Goal: Information Seeking & Learning: Learn about a topic

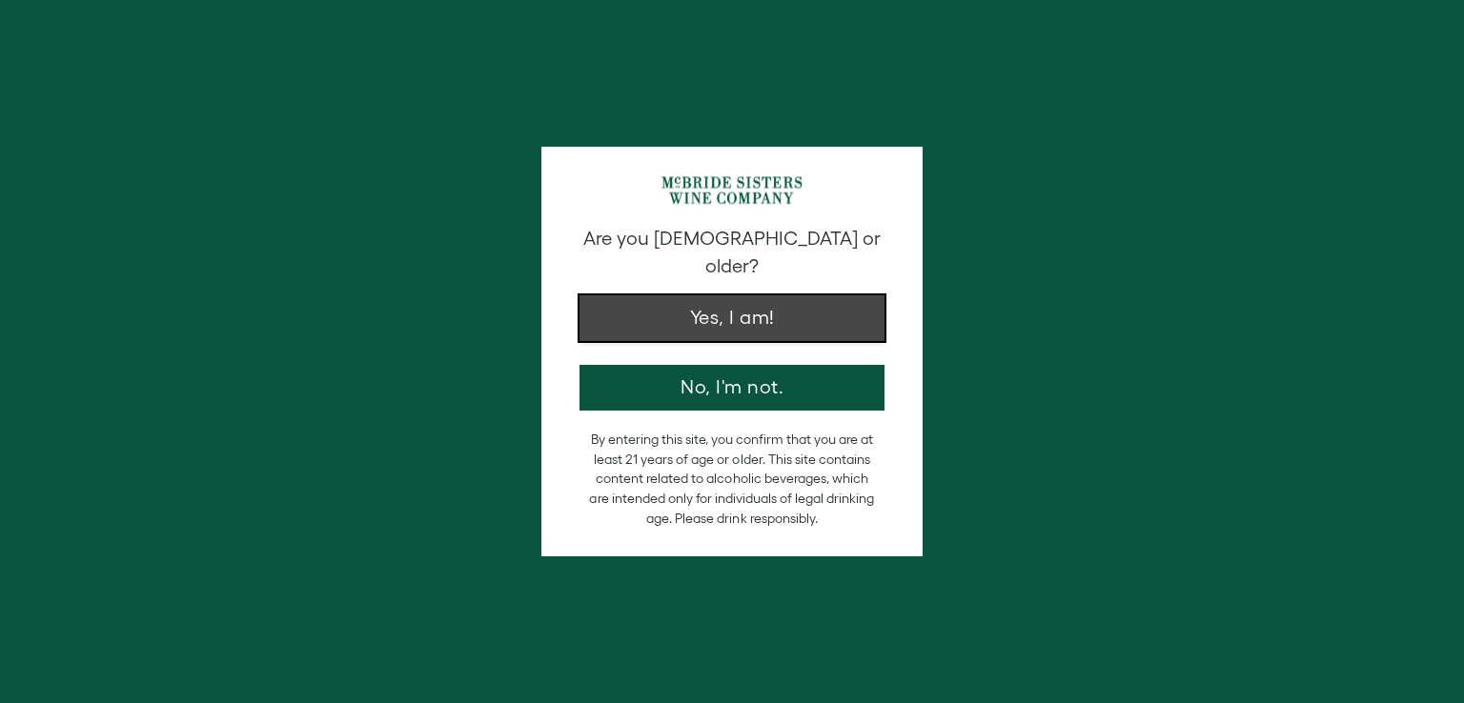
click at [780, 297] on button "Yes, I am!" at bounding box center [731, 318] width 305 height 46
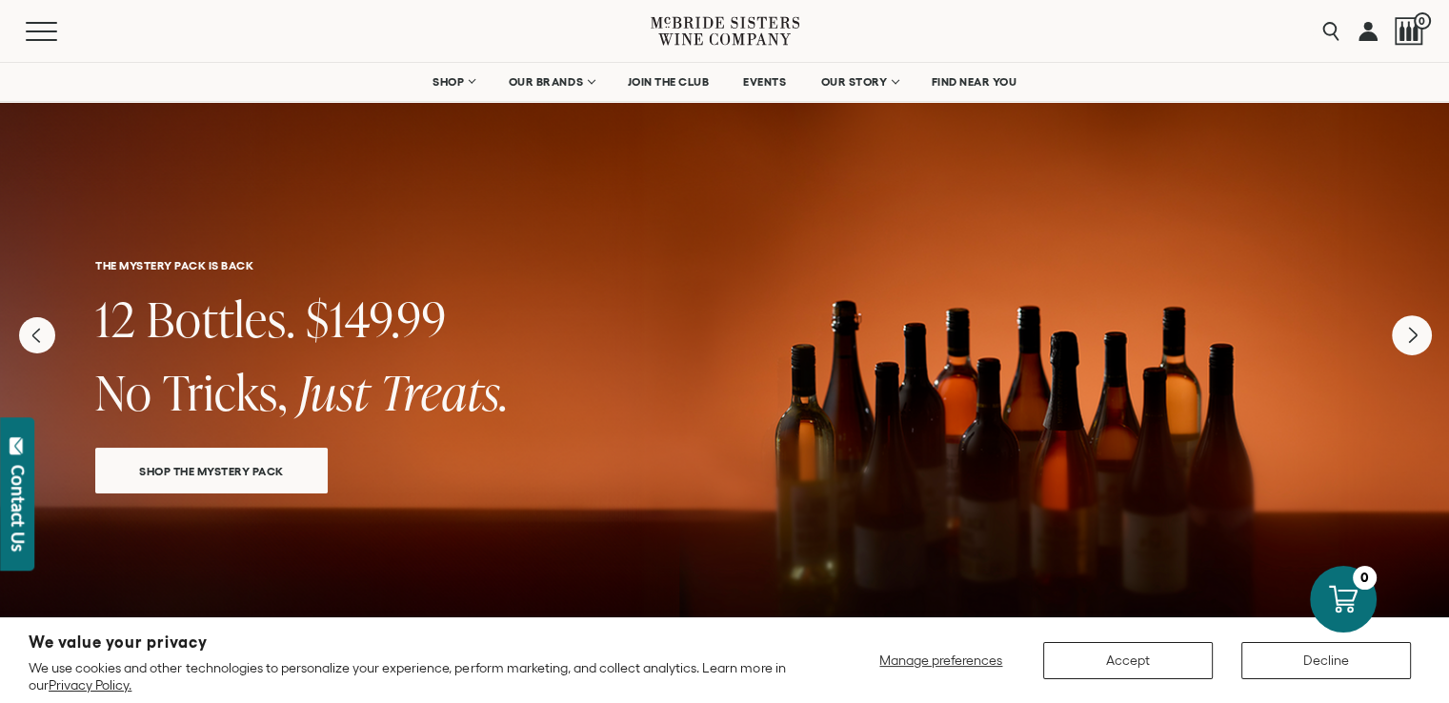
click at [1418, 340] on icon "Next" at bounding box center [1412, 335] width 40 height 40
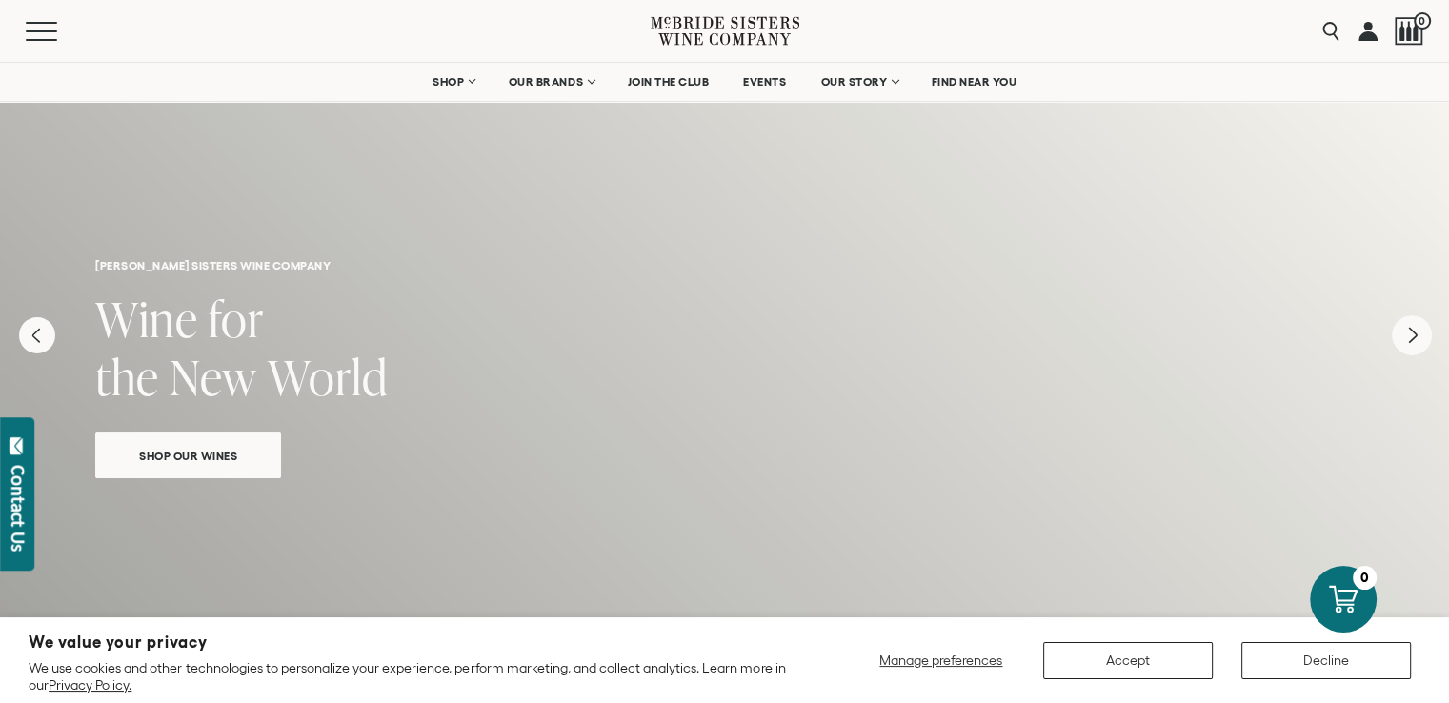
click at [1418, 340] on icon "Next" at bounding box center [1412, 335] width 40 height 40
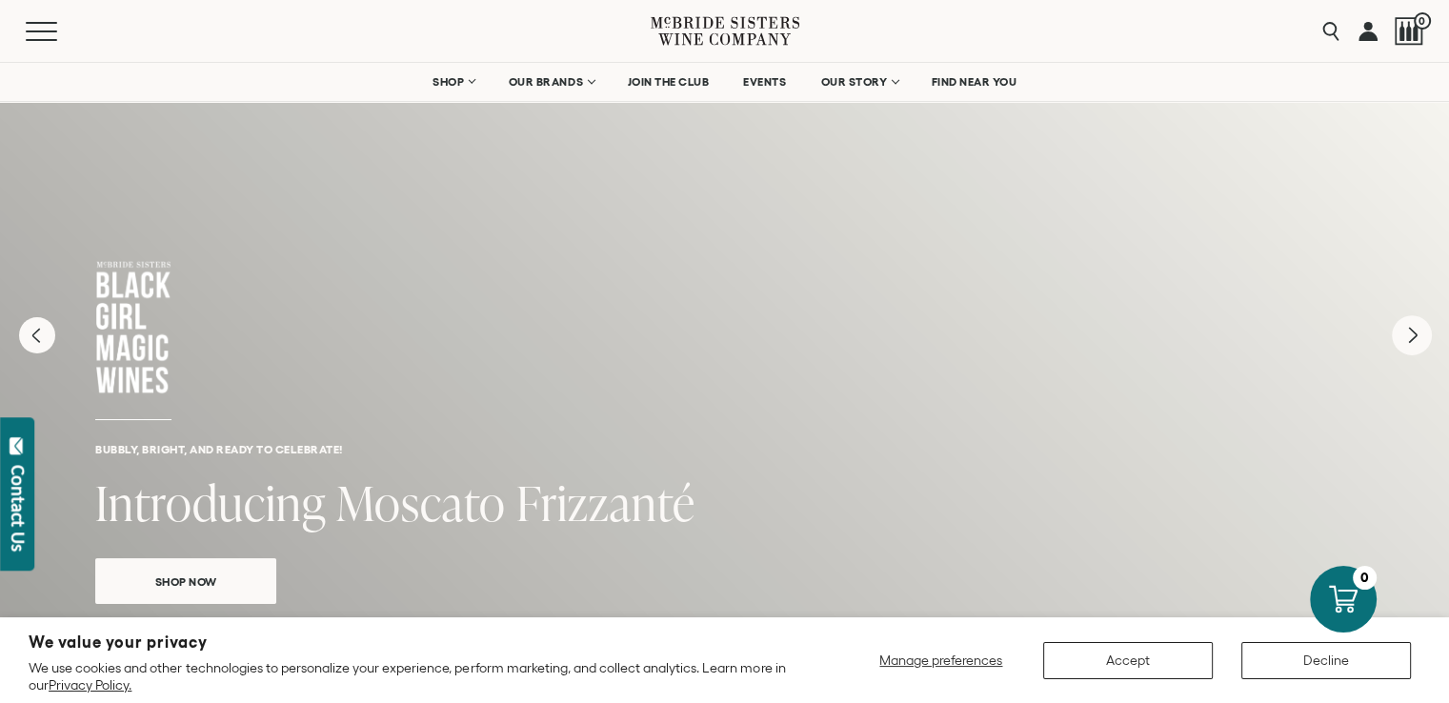
click at [1418, 340] on icon "Next" at bounding box center [1412, 335] width 40 height 40
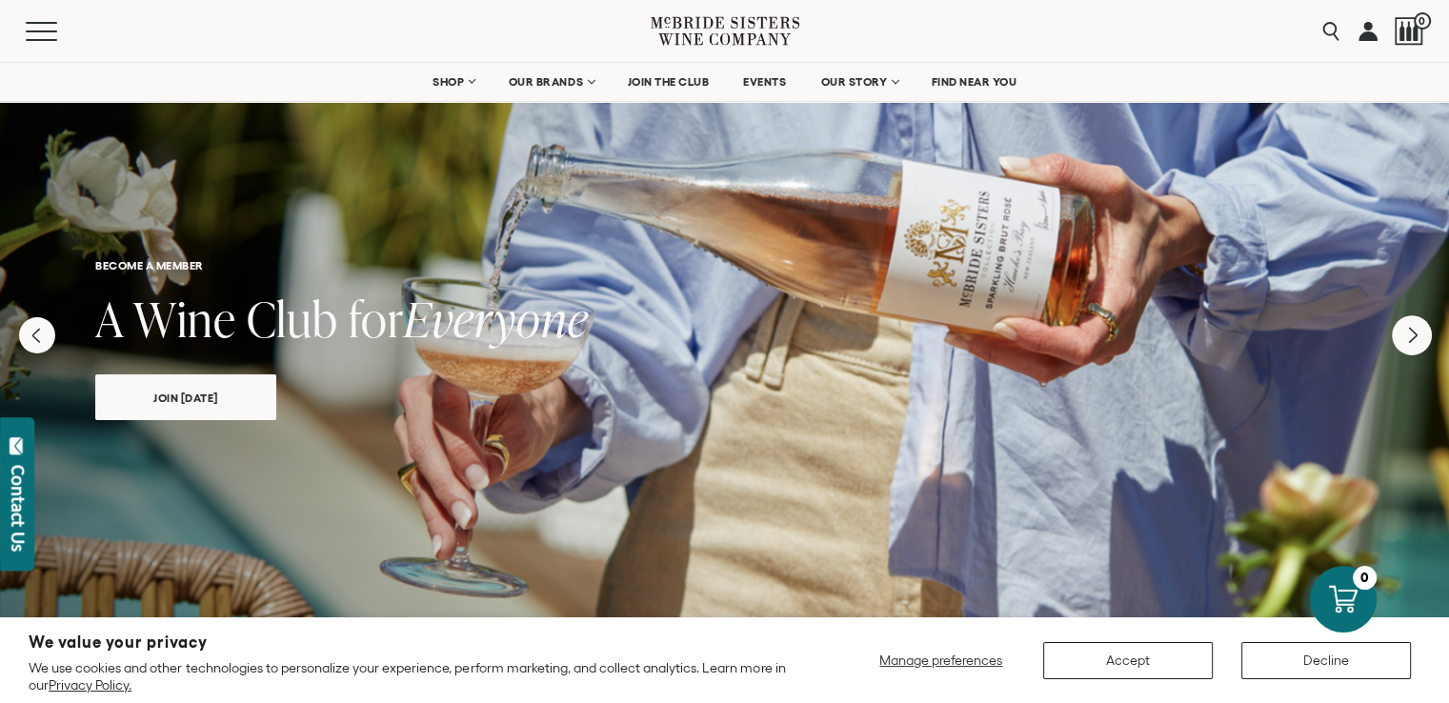
click at [1418, 340] on icon "Next" at bounding box center [1412, 335] width 40 height 40
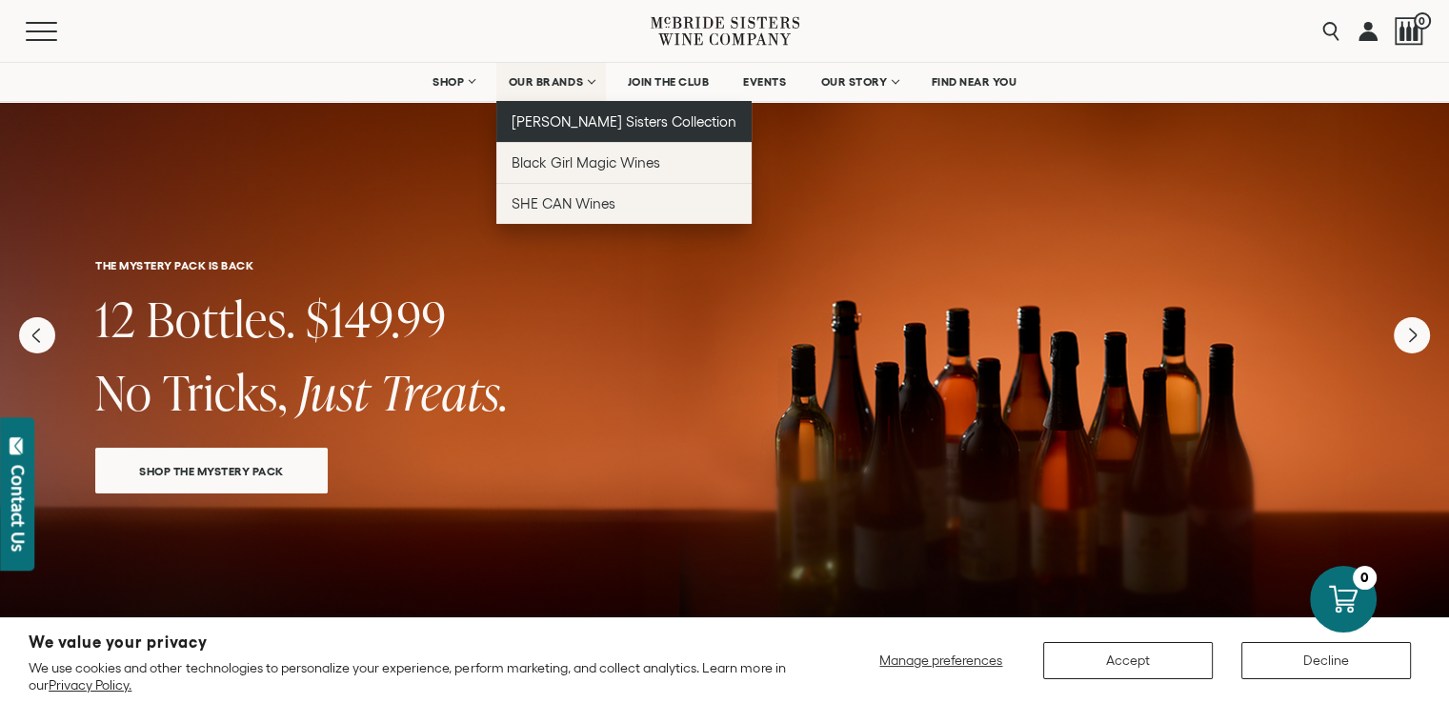
click at [553, 118] on span "[PERSON_NAME] Sisters Collection" at bounding box center [625, 121] width 226 height 16
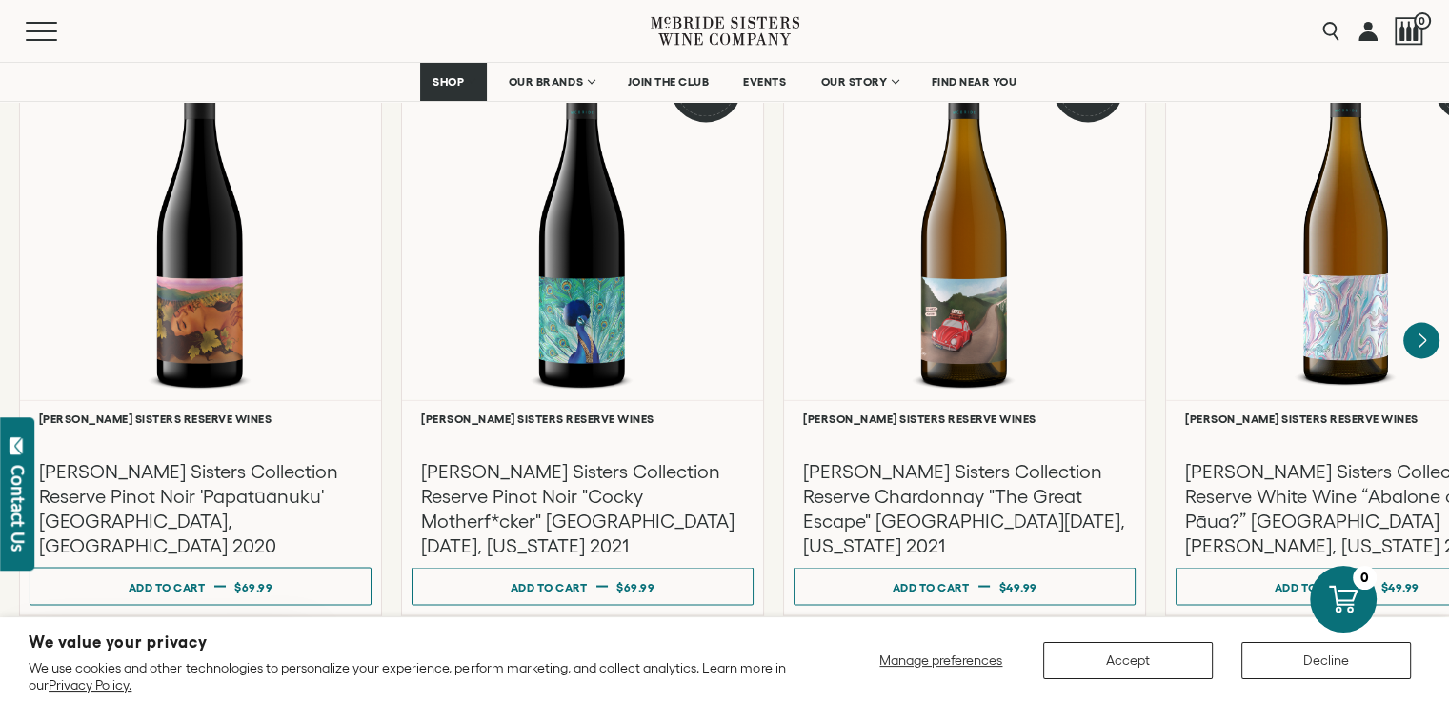
scroll to position [3209, 0]
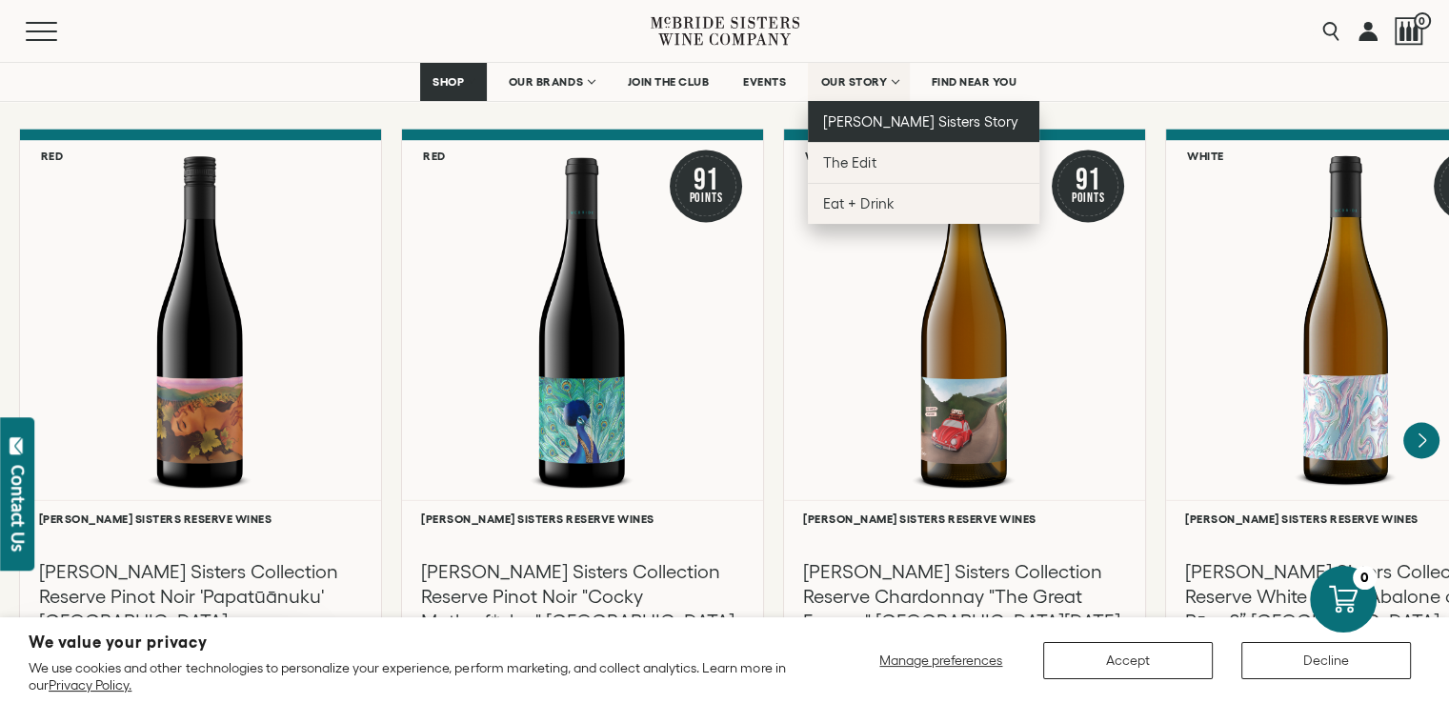
click at [869, 123] on span "[PERSON_NAME] Sisters Story" at bounding box center [920, 121] width 195 height 16
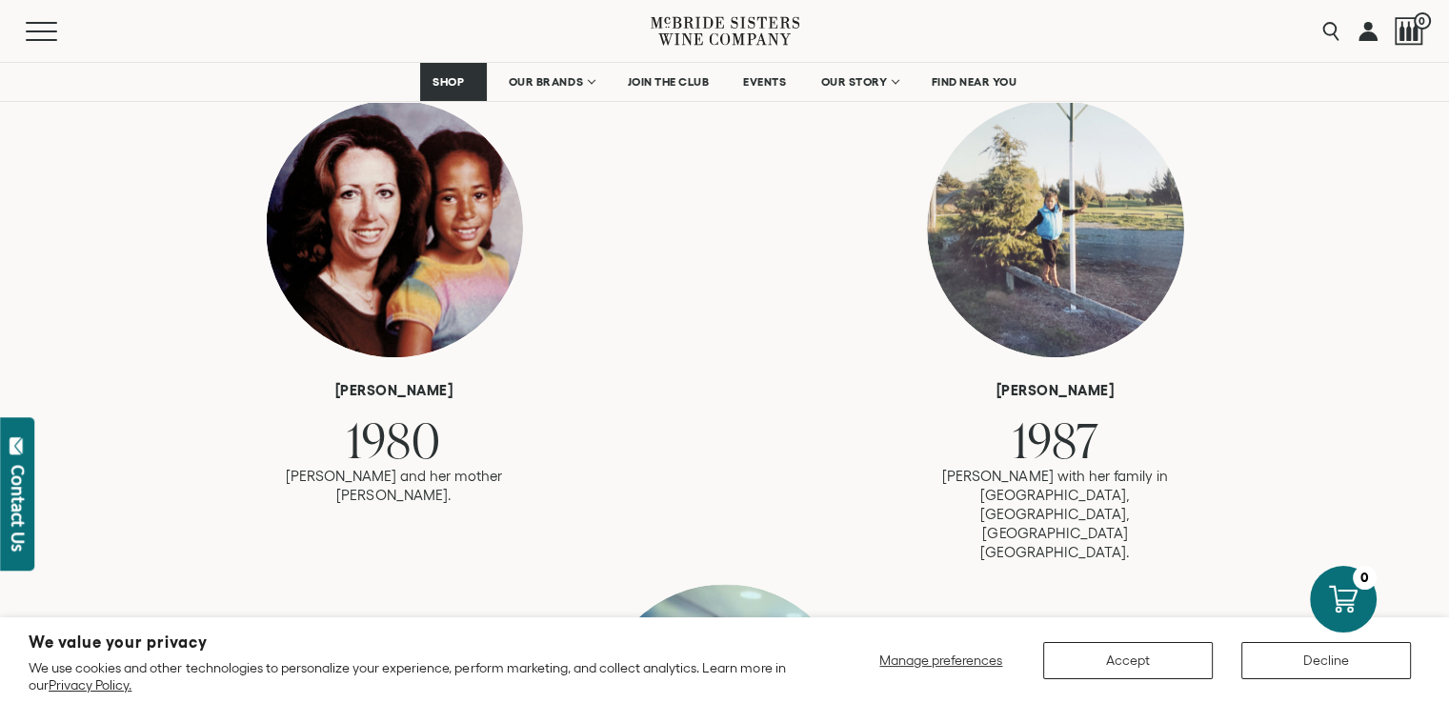
scroll to position [1349, 0]
